Goal: Check status

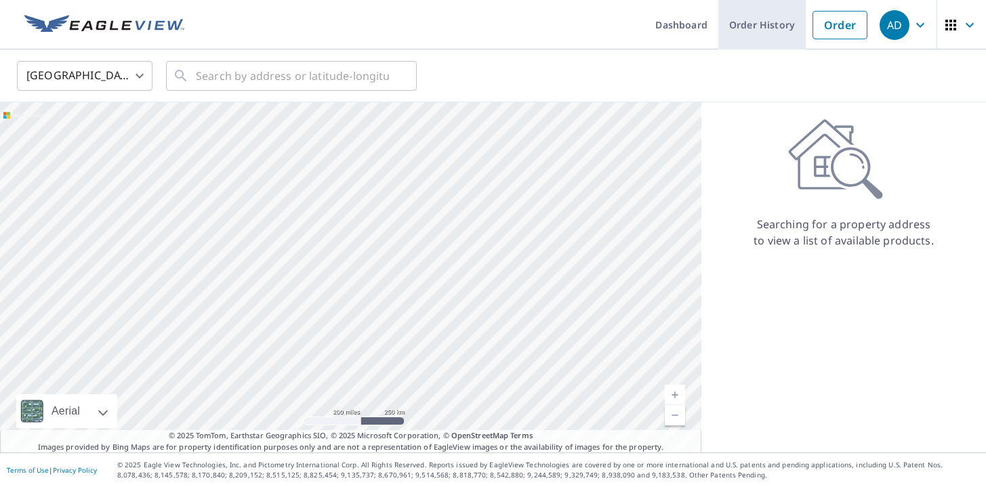
click at [774, 28] on link "Order History" at bounding box center [761, 24] width 87 height 49
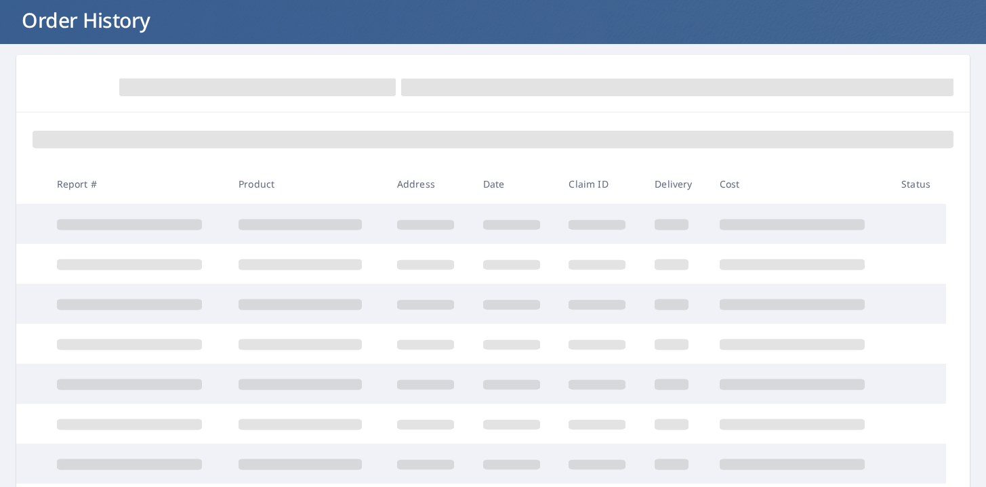
scroll to position [103, 0]
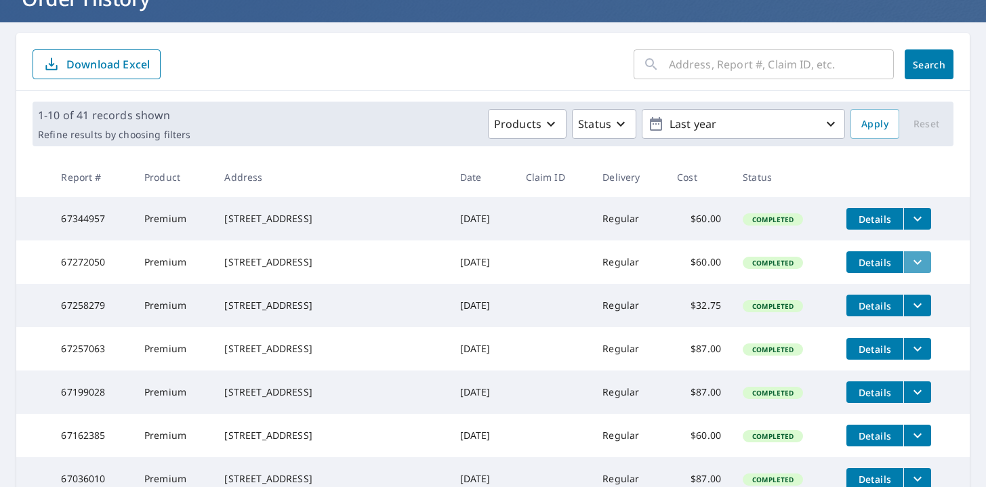
click at [924, 270] on icon "filesDropdownBtn-67272050" at bounding box center [917, 262] width 16 height 16
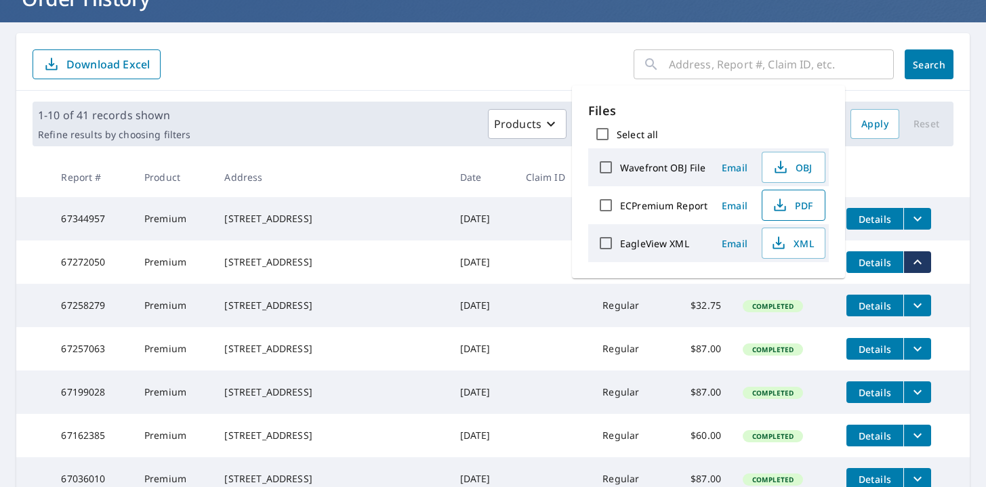
click at [772, 204] on icon "button" at bounding box center [780, 205] width 16 height 16
